Goal: Task Accomplishment & Management: Use online tool/utility

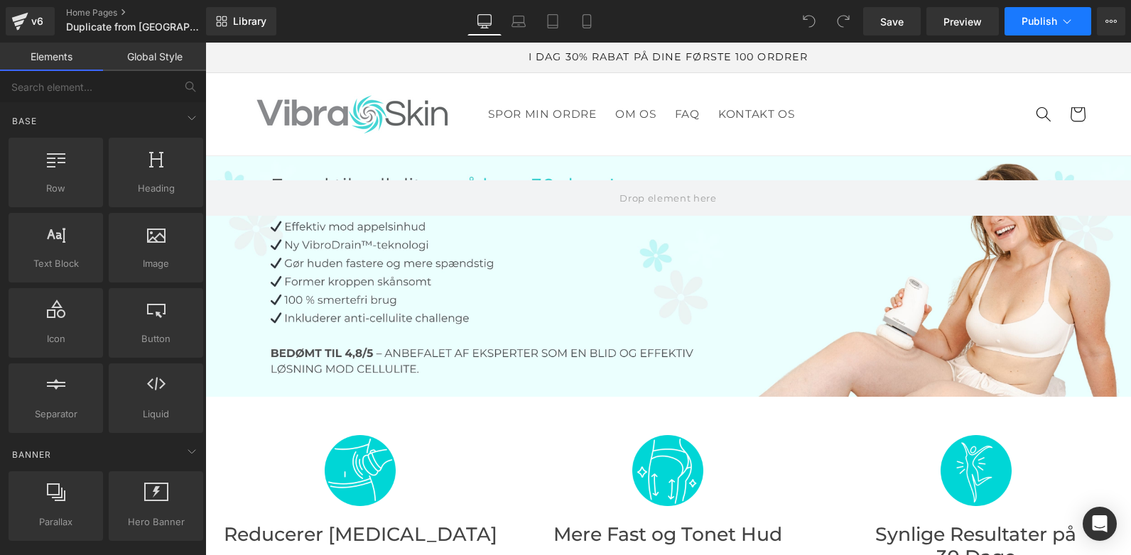
click at [1059, 23] on button "Publish" at bounding box center [1047, 21] width 87 height 28
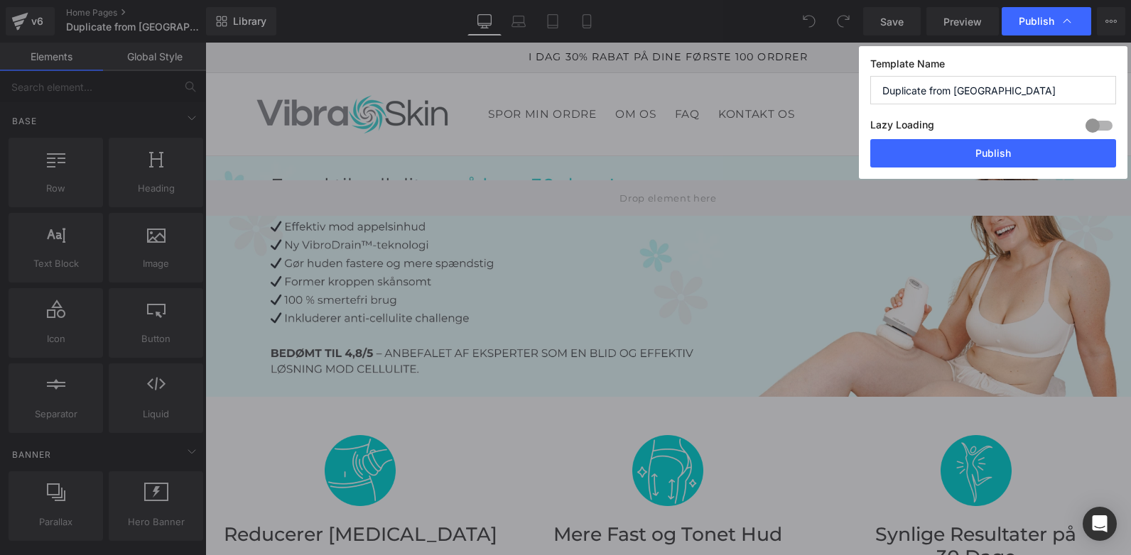
drag, startPoint x: 951, startPoint y: 89, endPoint x: 864, endPoint y: 87, distance: 87.4
click at [864, 87] on div "Template Name Duplicate from [GEOGRAPHIC_DATA] Lazy Loading Build Upgrade plan …" at bounding box center [993, 112] width 268 height 133
type input "Vibraskin"
click at [1027, 158] on button "Publish" at bounding box center [993, 153] width 246 height 28
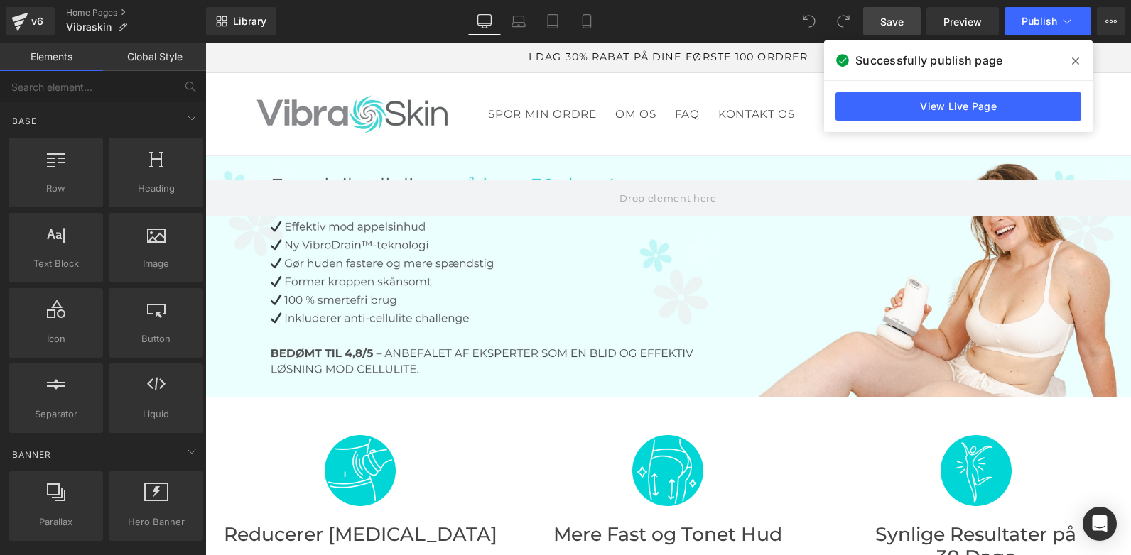
click at [901, 23] on span "Save" at bounding box center [891, 21] width 23 height 15
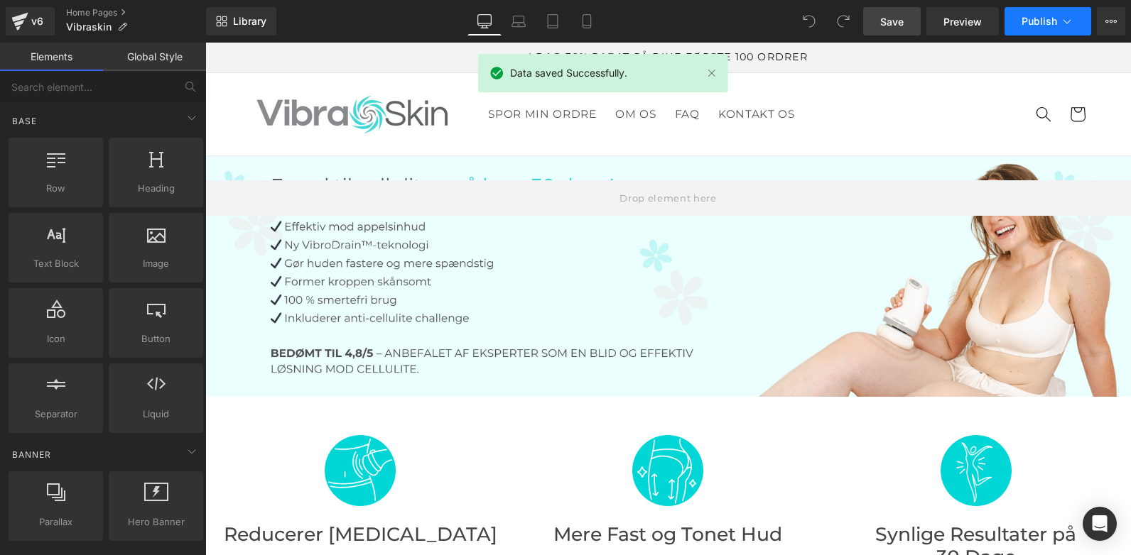
click at [1035, 23] on span "Publish" at bounding box center [1039, 21] width 36 height 11
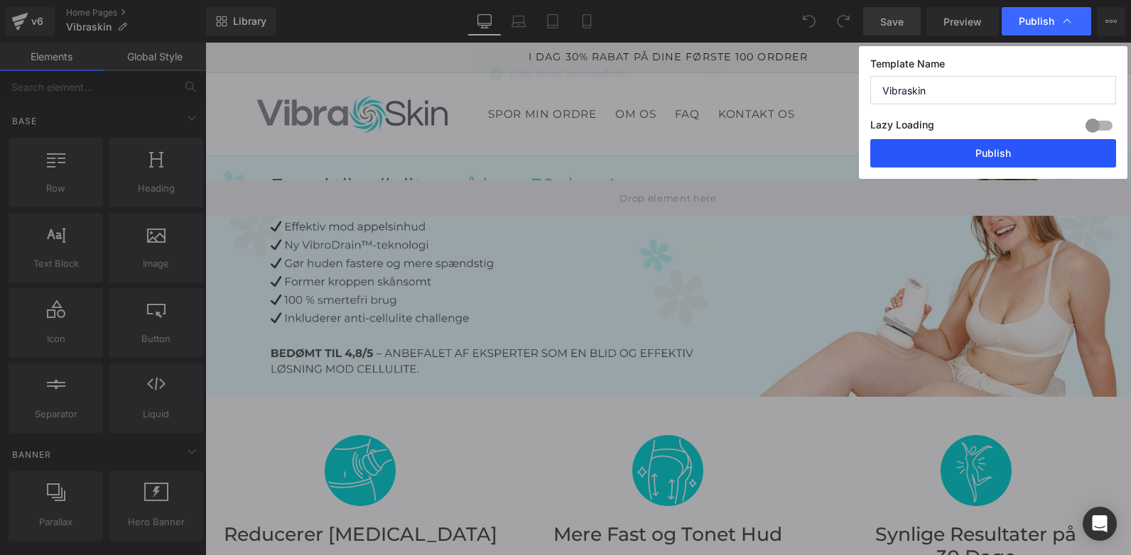
click at [959, 154] on button "Publish" at bounding box center [993, 153] width 246 height 28
